Goal: Communication & Community: Answer question/provide support

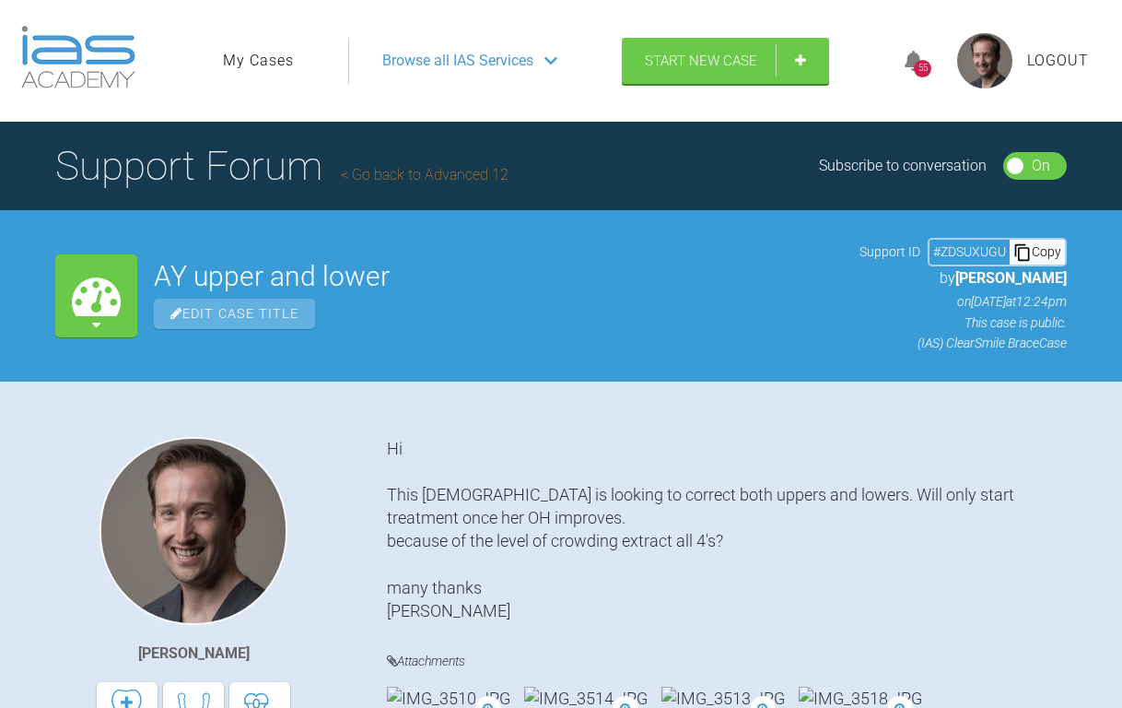
click at [896, 64] on div "55" at bounding box center [922, 61] width 69 height 43
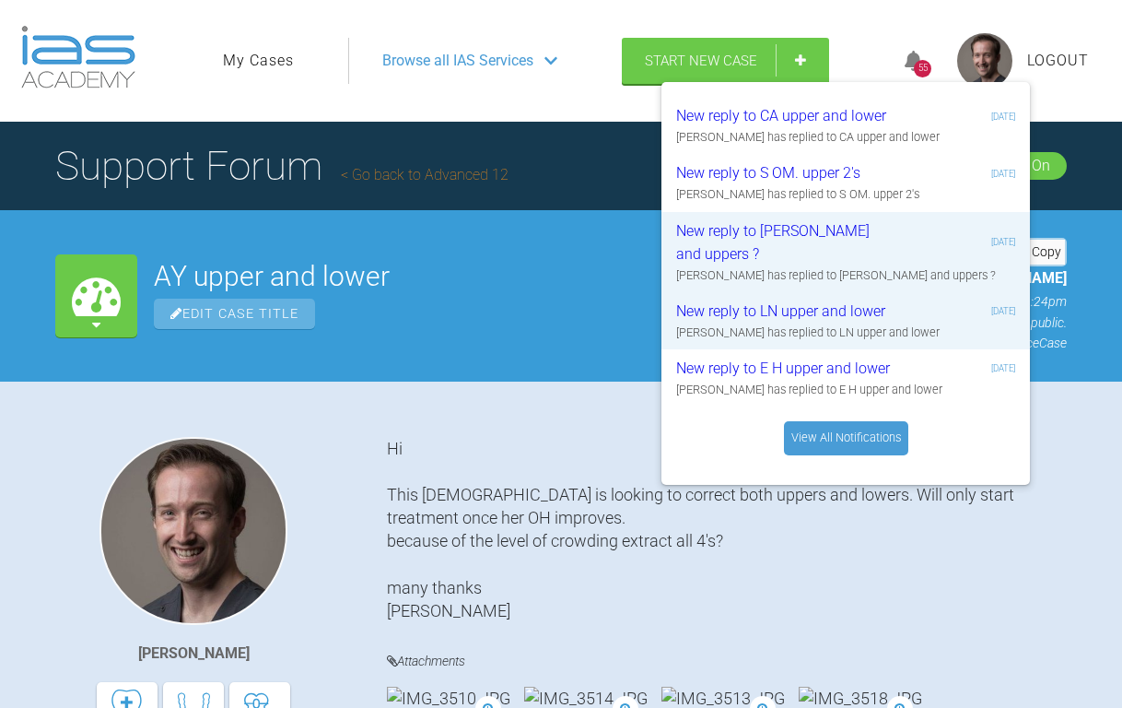
click at [906, 64] on icon at bounding box center [914, 61] width 18 height 21
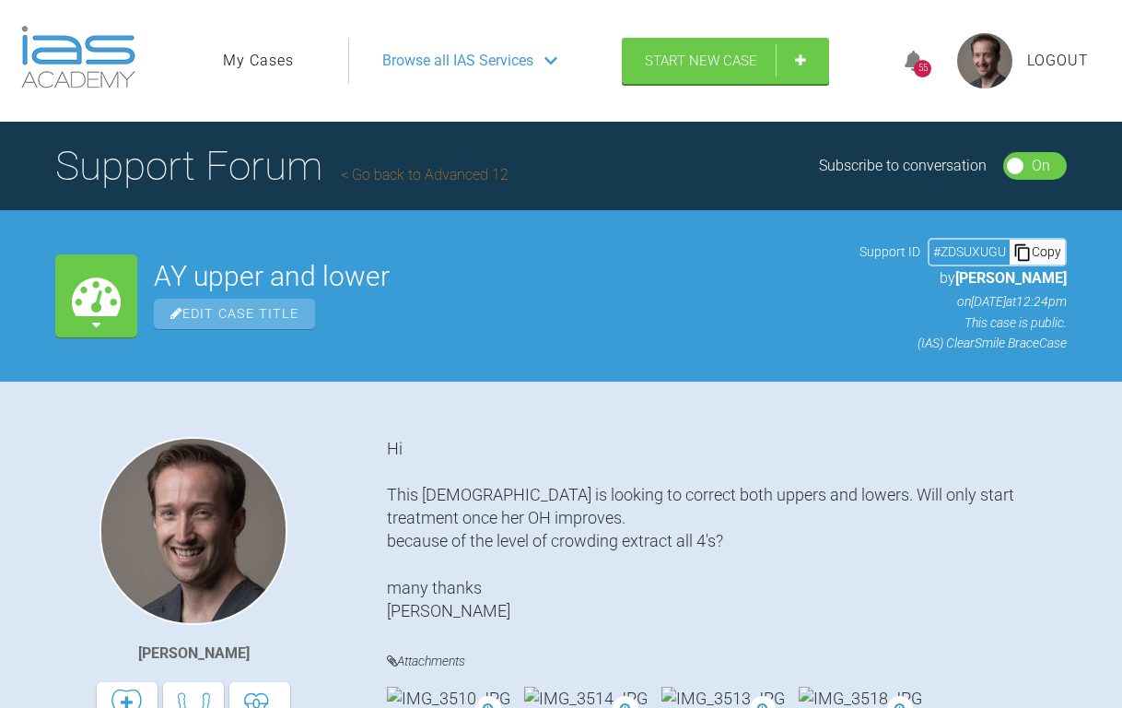
click at [906, 64] on icon at bounding box center [914, 61] width 18 height 21
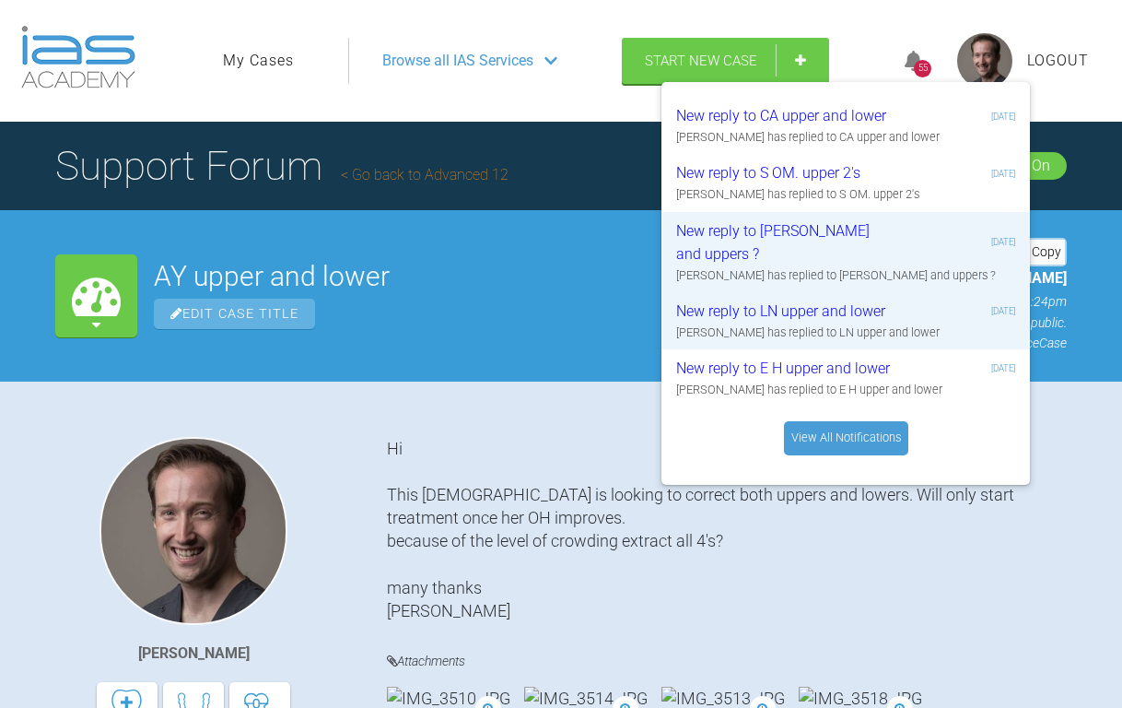
click at [414, 518] on div "Hi This [DEMOGRAPHIC_DATA] is looking to correct both uppers and lowers. Will o…" at bounding box center [727, 530] width 680 height 186
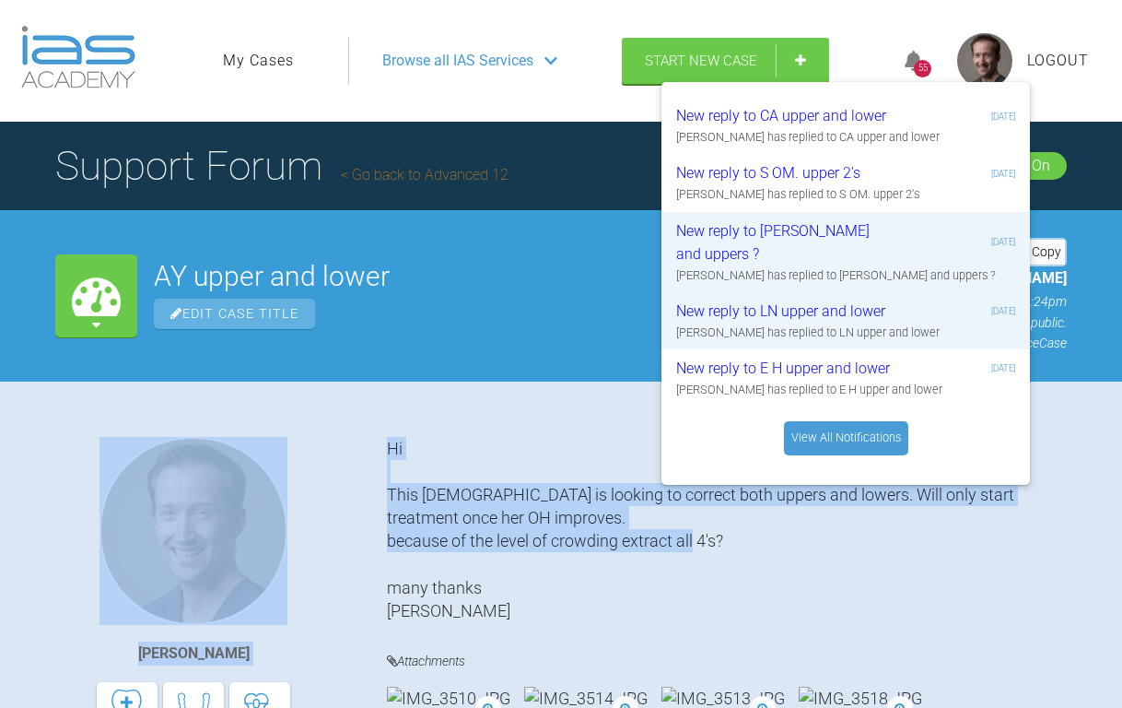
drag, startPoint x: 382, startPoint y: 436, endPoint x: 445, endPoint y: 576, distance: 153.4
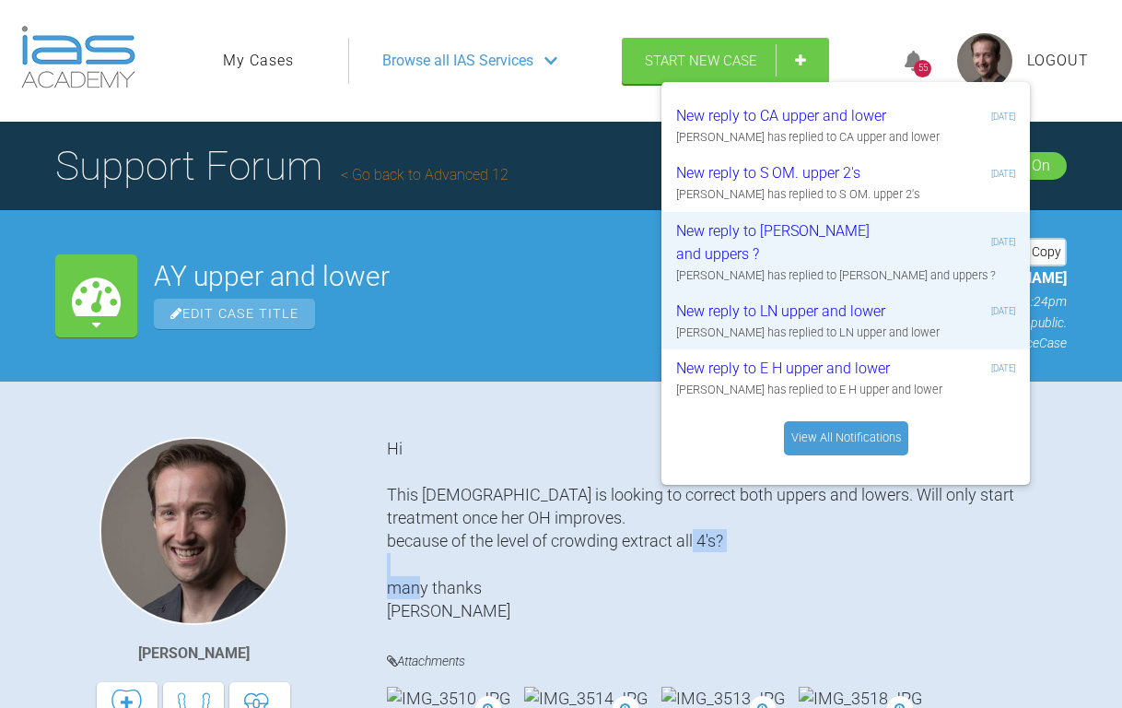
drag, startPoint x: 445, startPoint y: 595, endPoint x: 442, endPoint y: 582, distance: 13.2
click at [442, 584] on div "Hi This [DEMOGRAPHIC_DATA] is looking to correct both uppers and lowers. Will o…" at bounding box center [727, 530] width 680 height 186
click at [405, 477] on div "Hi This [DEMOGRAPHIC_DATA] is looking to correct both uppers and lowers. Will o…" at bounding box center [727, 530] width 680 height 186
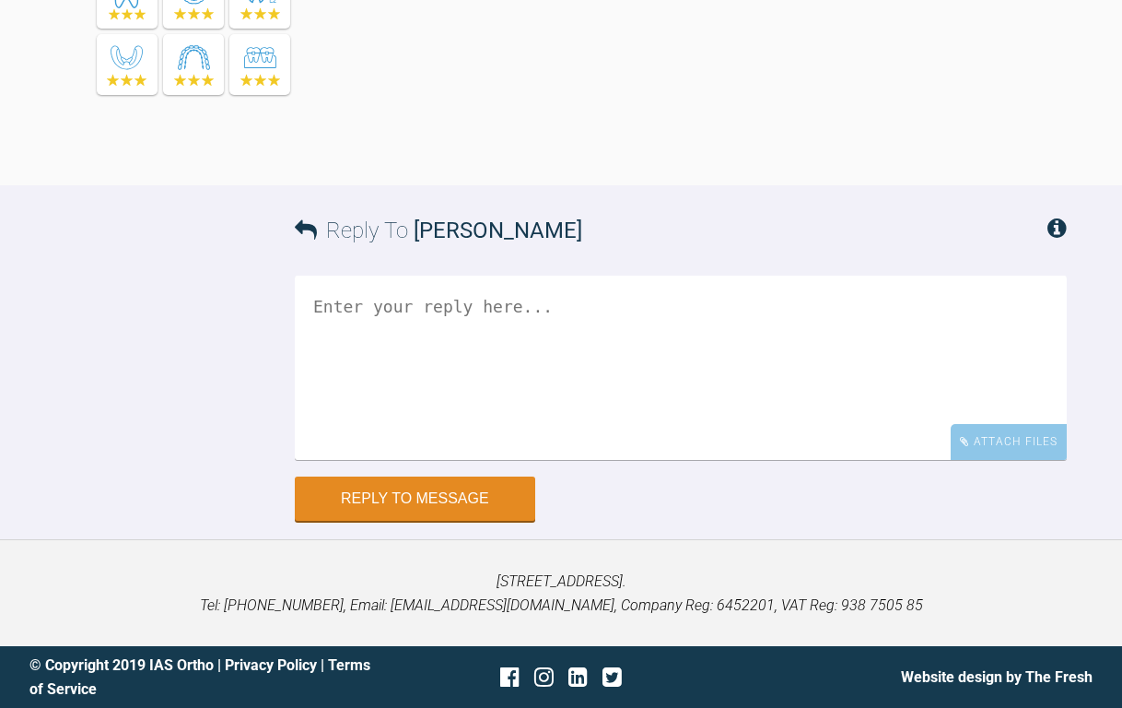
scroll to position [12614, 0]
drag, startPoint x: 371, startPoint y: 291, endPoint x: 1081, endPoint y: 242, distance: 711.1
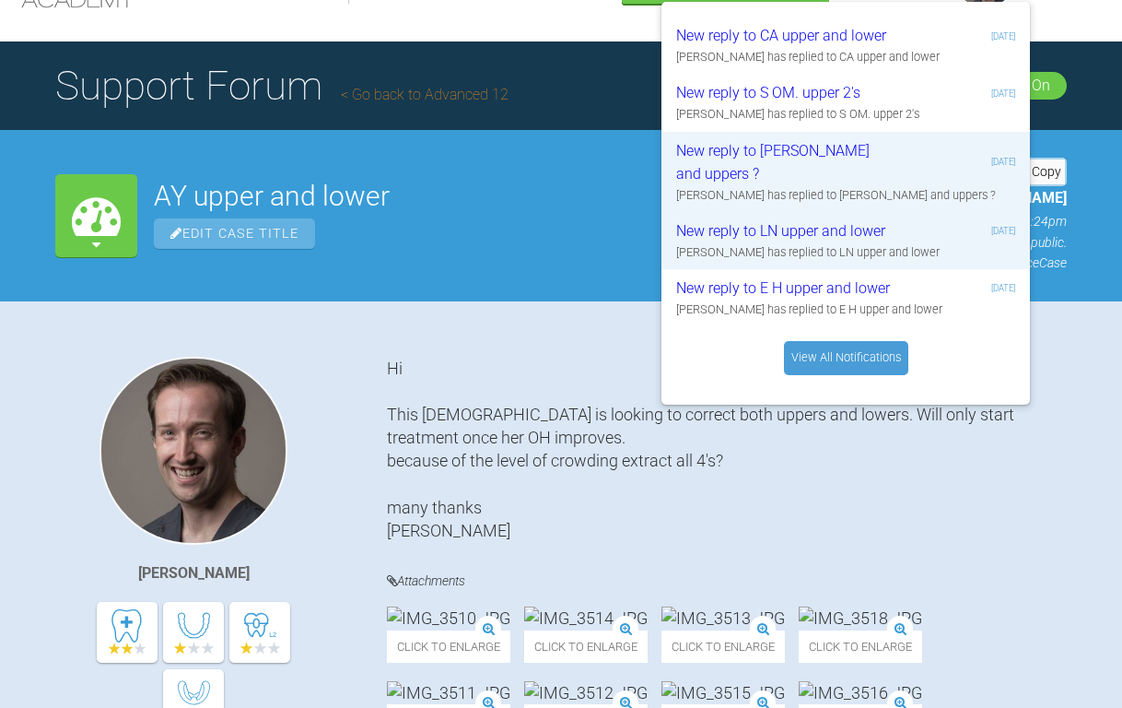
scroll to position [213, 0]
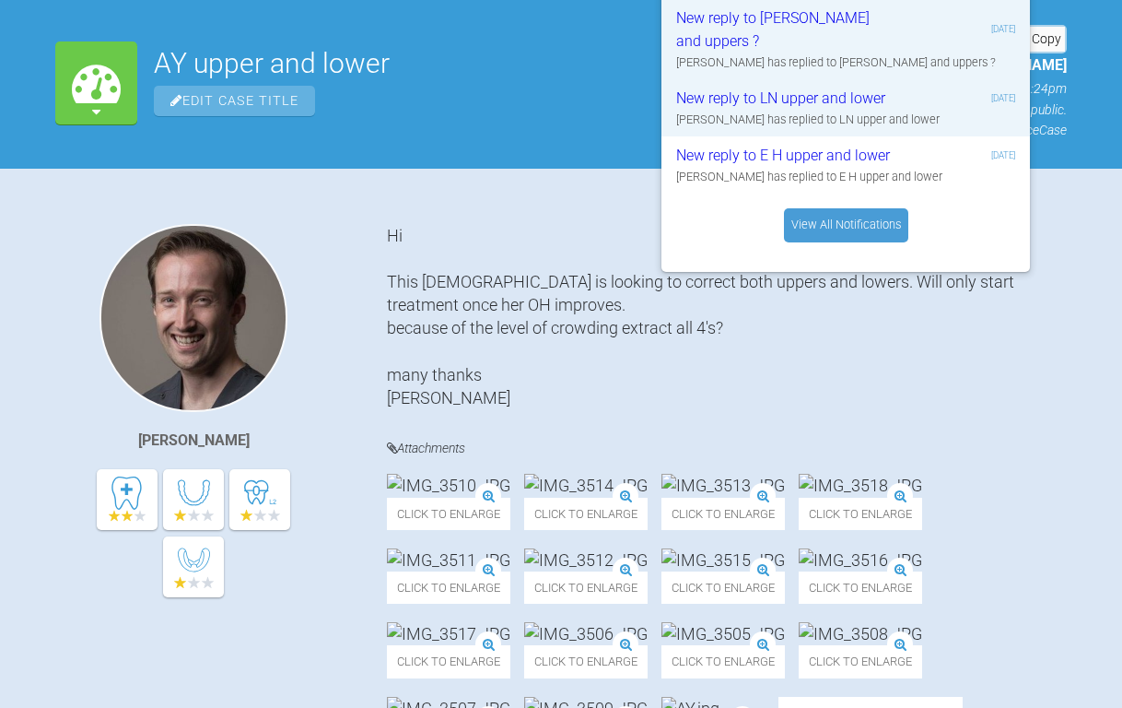
click at [828, 380] on div "Hi This [DEMOGRAPHIC_DATA] is looking to correct both uppers and lowers. Will o…" at bounding box center [727, 317] width 680 height 186
click at [30, 539] on div "[PERSON_NAME] Hi This [DEMOGRAPHIC_DATA] is looking to correct both uppers and …" at bounding box center [561, 590] width 1122 height 732
click at [117, 557] on div at bounding box center [193, 532] width 276 height 163
